Goal: Find contact information: Find contact information

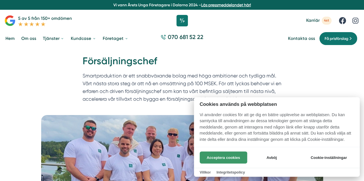
click at [215, 156] on button "Acceptera cookies" at bounding box center [223, 158] width 47 height 12
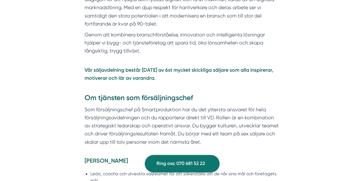
scroll to position [317, 0]
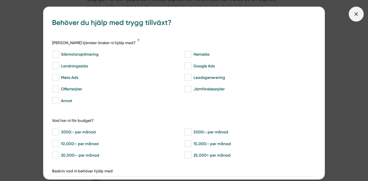
click at [360, 14] on span at bounding box center [356, 14] width 15 height 15
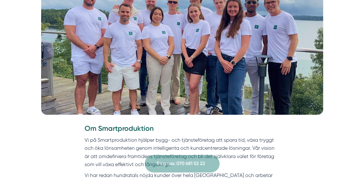
scroll to position [0, 0]
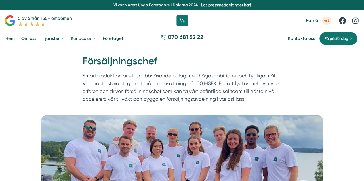
click at [28, 38] on link "Om oss" at bounding box center [28, 39] width 17 height 14
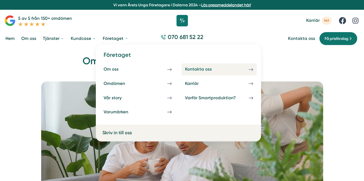
click at [187, 70] on div "Kontakta oss" at bounding box center [205, 69] width 40 height 5
